Goal: Task Accomplishment & Management: Manage account settings

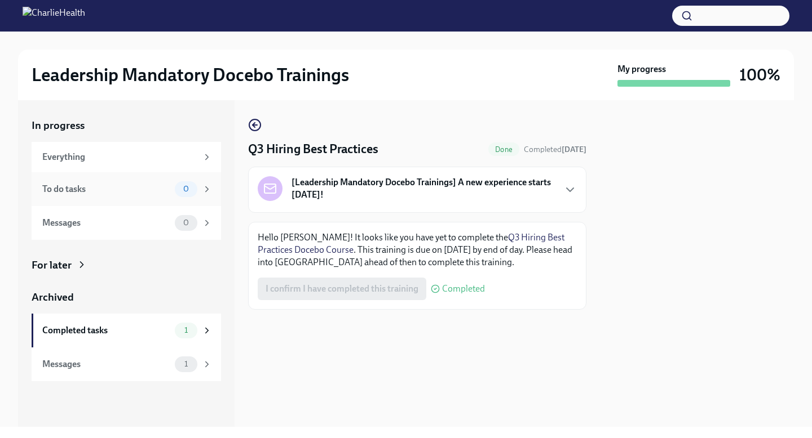
click at [139, 197] on div "To do tasks 0" at bounding box center [126, 189] width 189 height 34
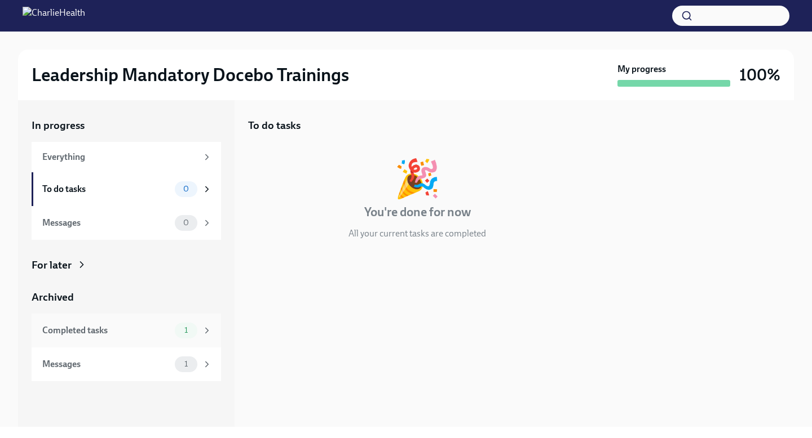
click at [110, 336] on div "Completed tasks" at bounding box center [106, 331] width 128 height 12
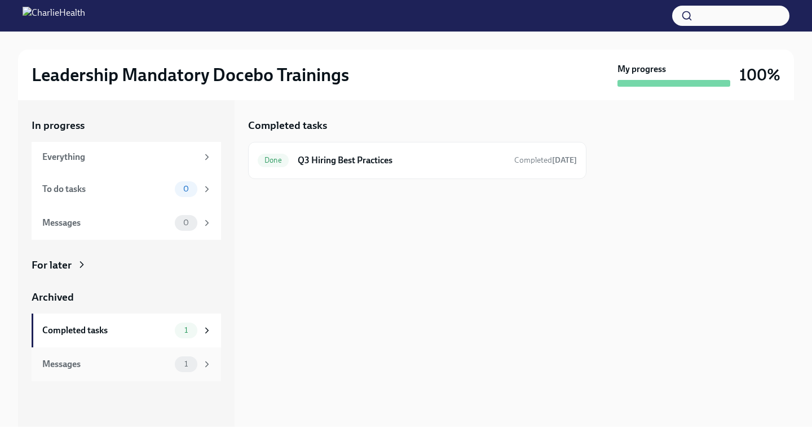
click at [162, 366] on div "Messages" at bounding box center [106, 364] width 128 height 12
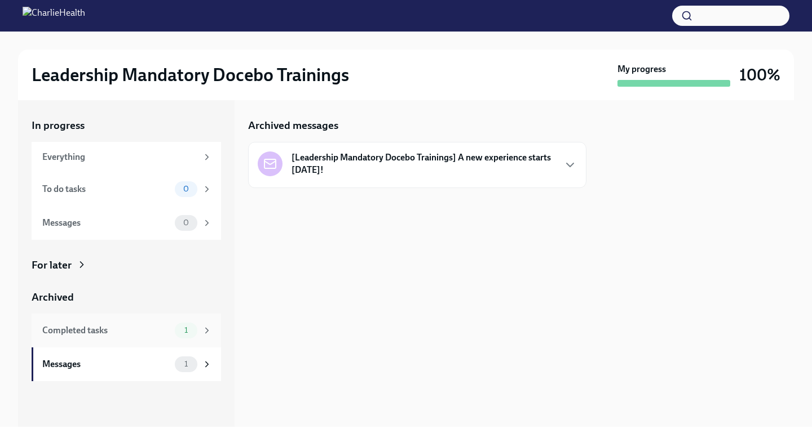
click at [141, 342] on div "Completed tasks 1" at bounding box center [126, 331] width 189 height 34
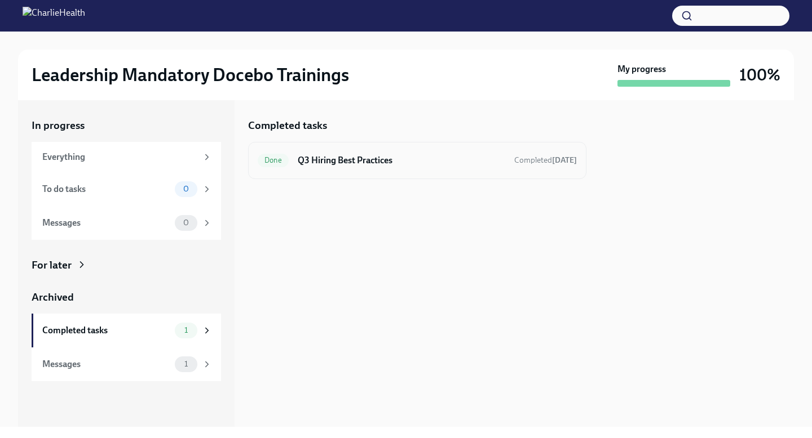
click at [336, 166] on h6 "Q3 Hiring Best Practices" at bounding box center [401, 160] width 207 height 12
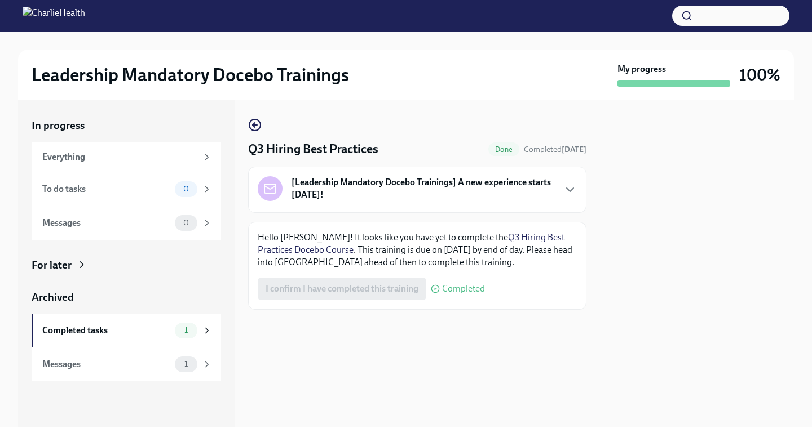
click at [29, 14] on img at bounding box center [54, 16] width 63 height 18
click at [85, 15] on img at bounding box center [54, 16] width 63 height 18
click at [119, 159] on div "Everything" at bounding box center [119, 157] width 155 height 12
